Goal: Complete application form

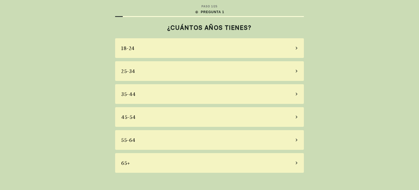
click at [139, 117] on div "45-54" at bounding box center [209, 117] width 189 height 20
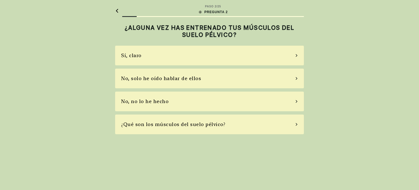
click at [145, 55] on div "Sí, claro" at bounding box center [209, 56] width 189 height 20
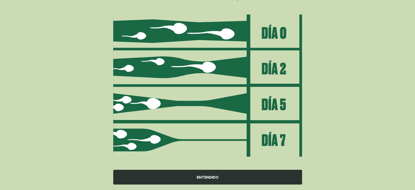
scroll to position [65, 0]
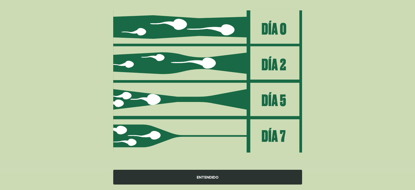
click at [211, 177] on div "ENTENDIDO" at bounding box center [207, 177] width 189 height 15
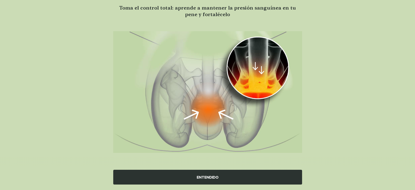
scroll to position [44, 0]
click at [211, 176] on div "ENTENDIDO" at bounding box center [207, 177] width 189 height 15
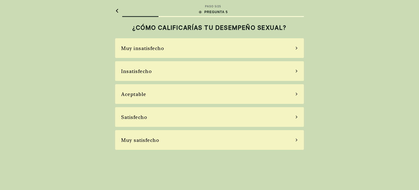
click at [142, 118] on div "Satisfecho" at bounding box center [134, 116] width 26 height 7
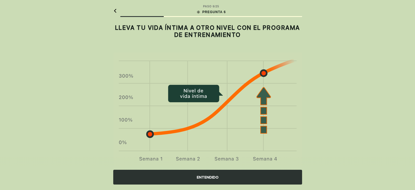
click at [200, 177] on div "ENTENDIDO" at bounding box center [207, 177] width 189 height 15
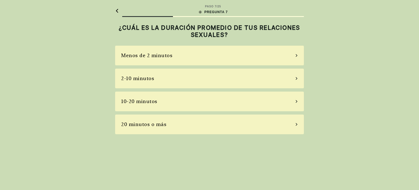
click at [154, 77] on div "2-10 minutos" at bounding box center [209, 79] width 189 height 20
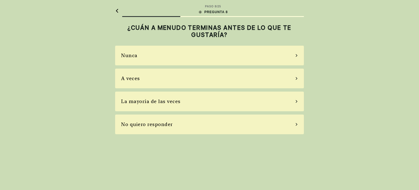
click at [154, 77] on div "A veces" at bounding box center [209, 79] width 189 height 20
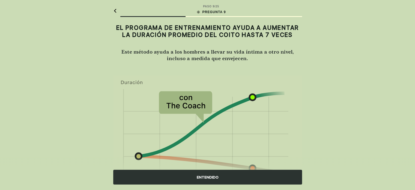
click at [204, 178] on div "ENTENDIDO" at bounding box center [207, 177] width 189 height 15
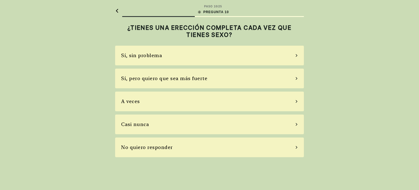
click at [169, 79] on div "Sí, pero quiero que sea más fuerte" at bounding box center [164, 78] width 86 height 7
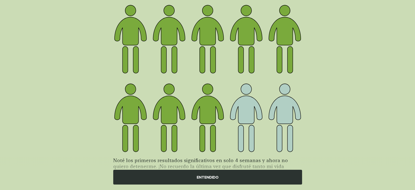
scroll to position [75, 0]
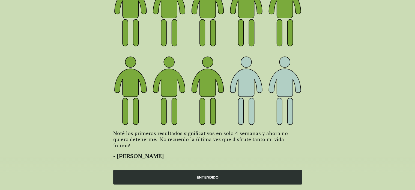
click at [201, 173] on div "ENTENDIDO" at bounding box center [207, 177] width 189 height 15
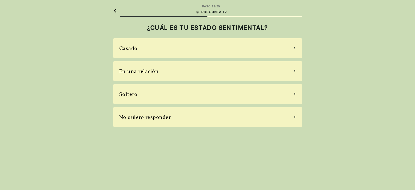
scroll to position [0, 0]
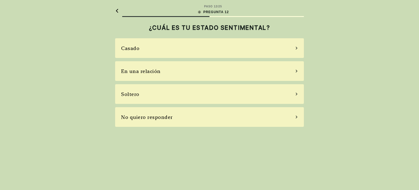
click at [136, 49] on div "Casado" at bounding box center [130, 47] width 18 height 7
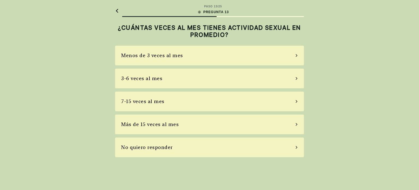
click at [152, 78] on div "3-6 veces al mes" at bounding box center [141, 78] width 41 height 7
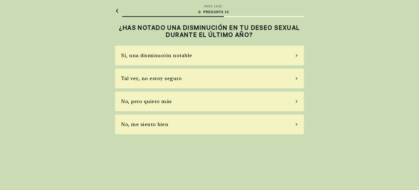
click at [151, 76] on div "Tal vez, no estoy seguro" at bounding box center [151, 78] width 61 height 7
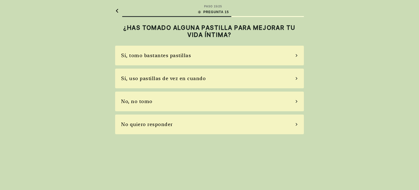
click at [141, 102] on div "No, no tomo" at bounding box center [136, 100] width 31 height 7
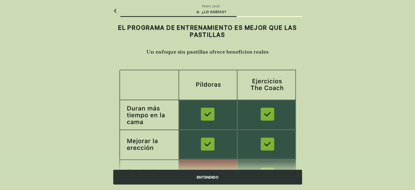
scroll to position [100, 0]
